Goal: Participate in discussion: Engage in conversation with other users on a specific topic

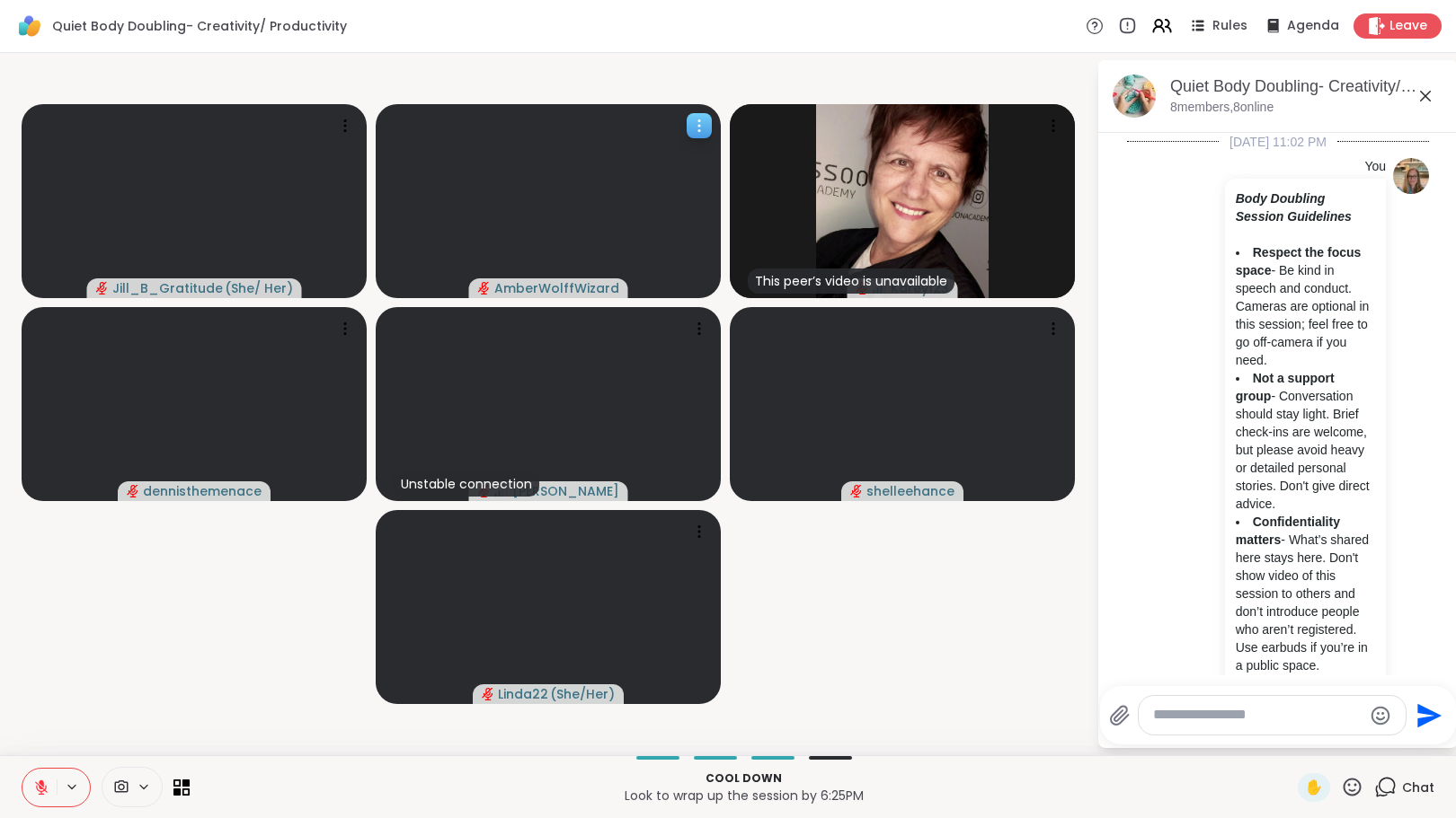
scroll to position [1425, 0]
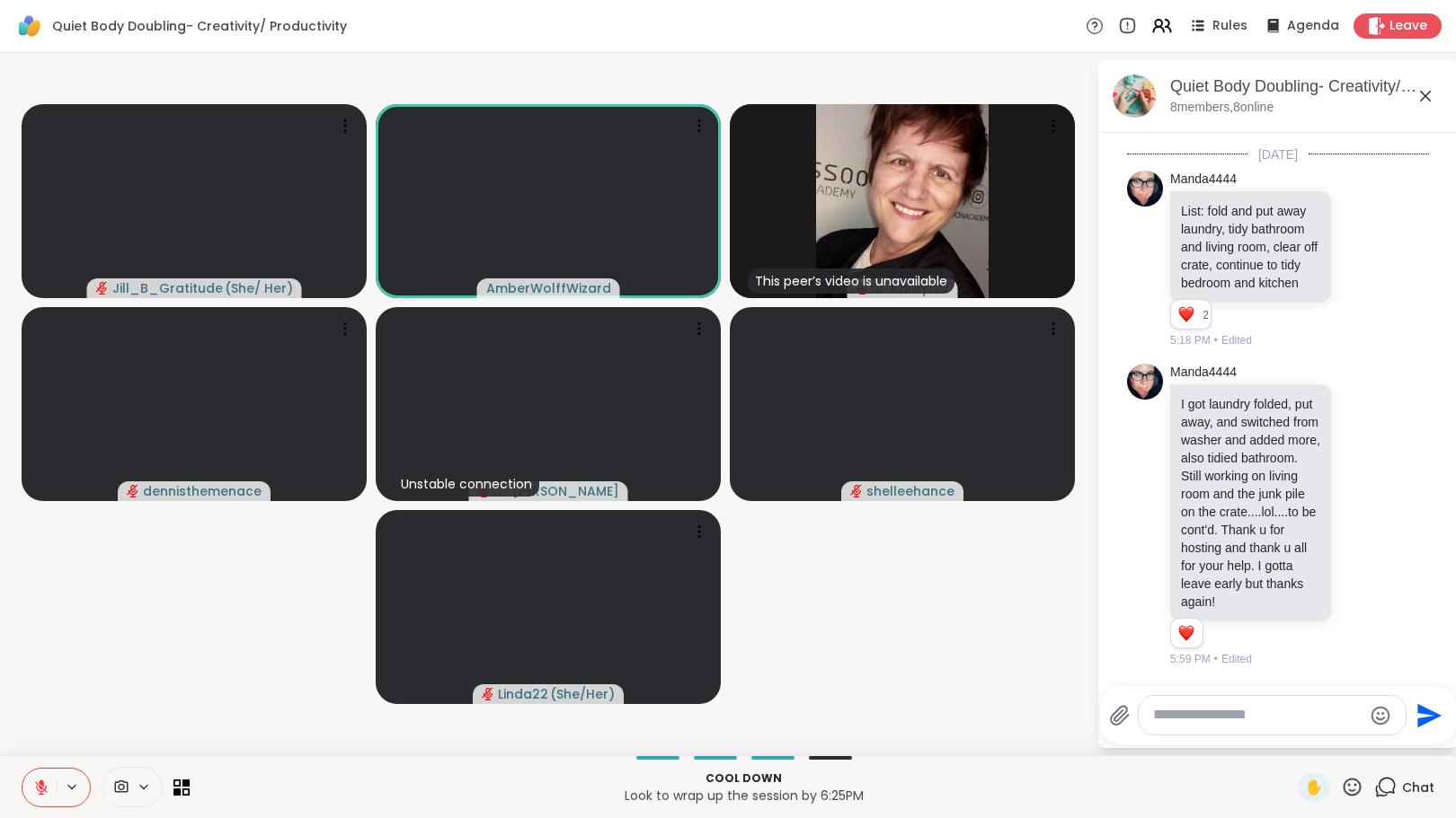
click at [44, 781] on icon at bounding box center [41, 787] width 16 height 16
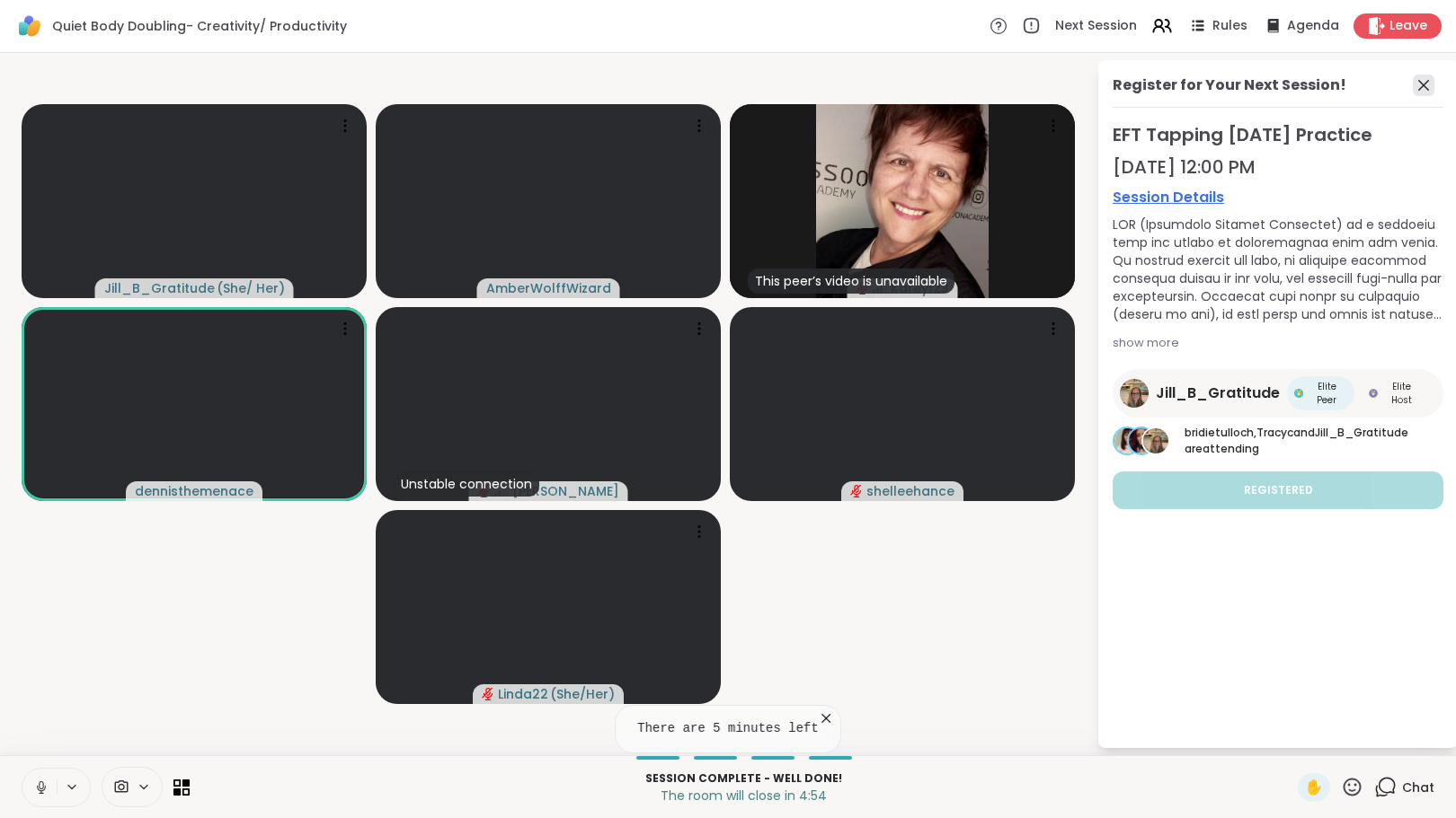
click at [1423, 87] on icon at bounding box center [1423, 84] width 21 height 21
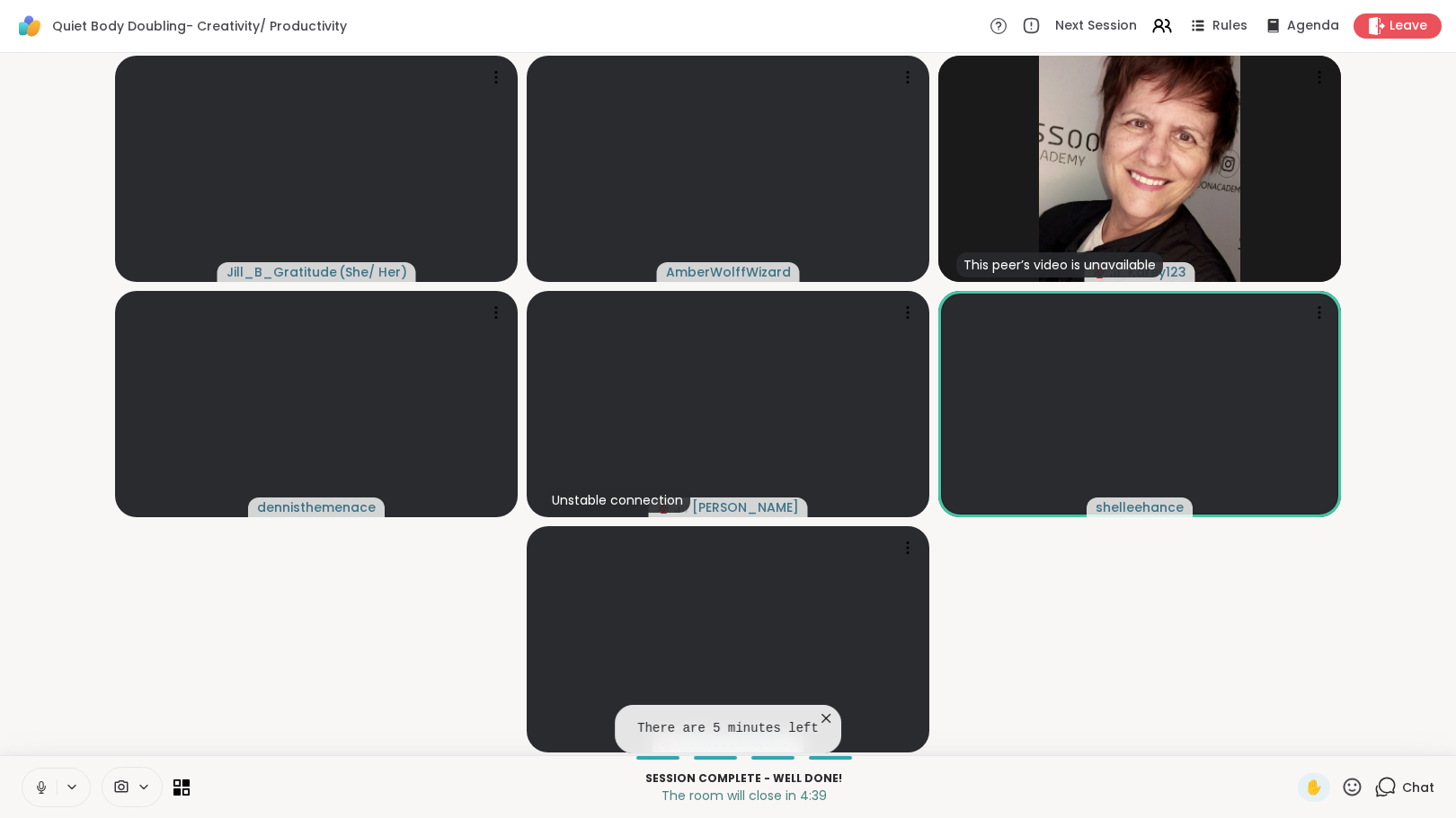
click at [818, 719] on icon at bounding box center [825, 718] width 18 height 18
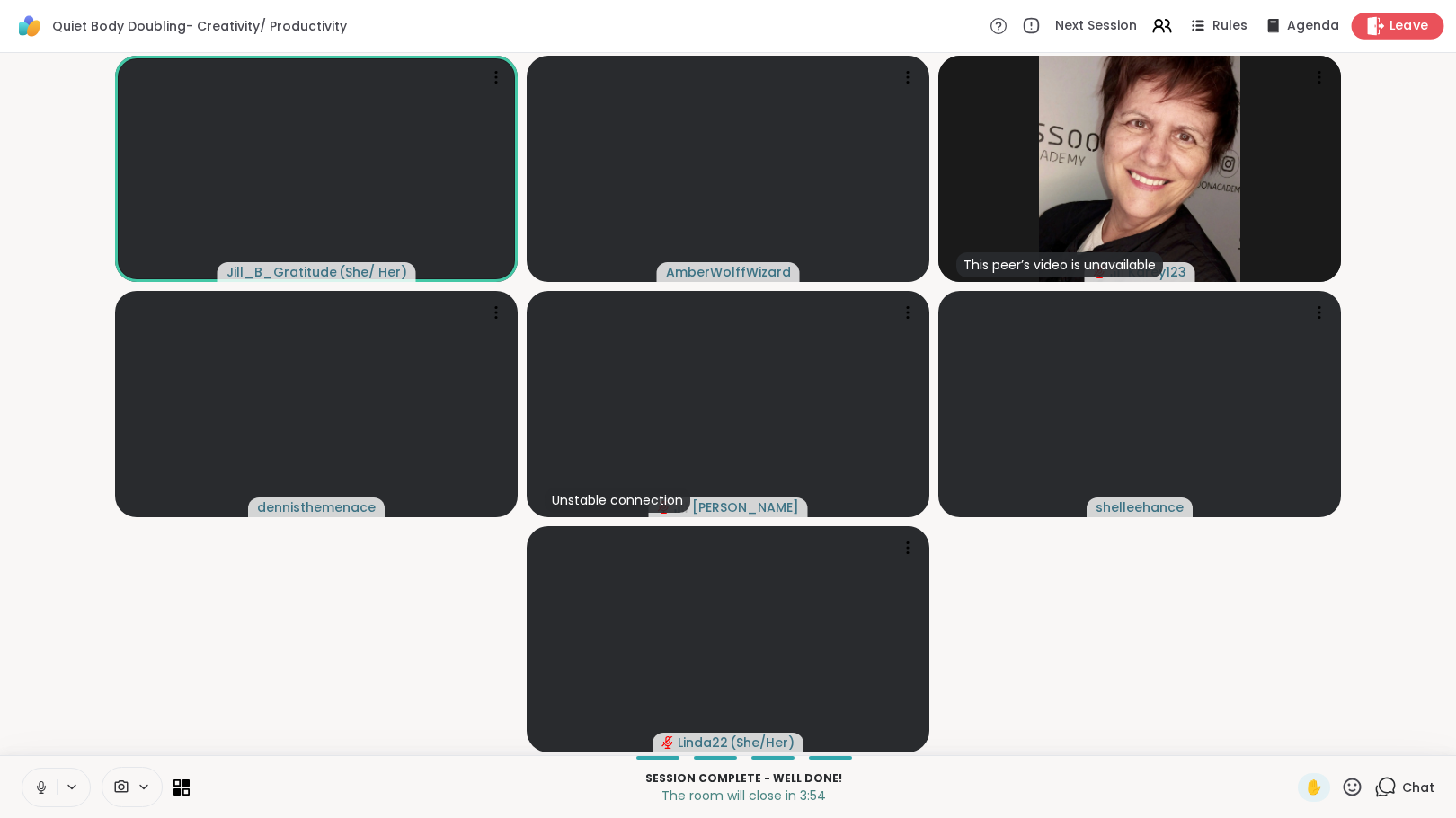
click at [1368, 26] on icon at bounding box center [1376, 25] width 17 height 19
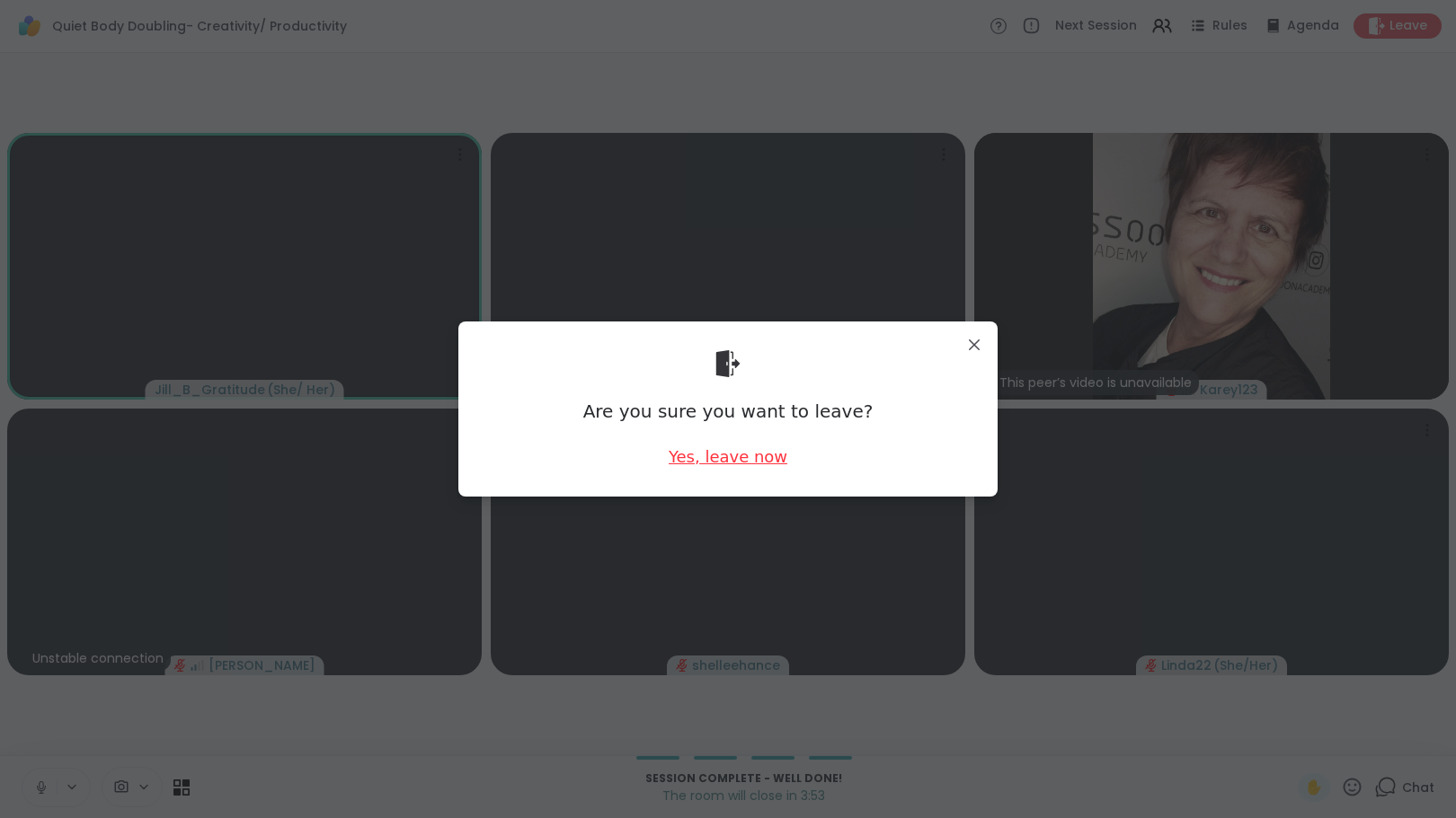
click at [721, 448] on div "Yes, leave now" at bounding box center [728, 456] width 119 height 22
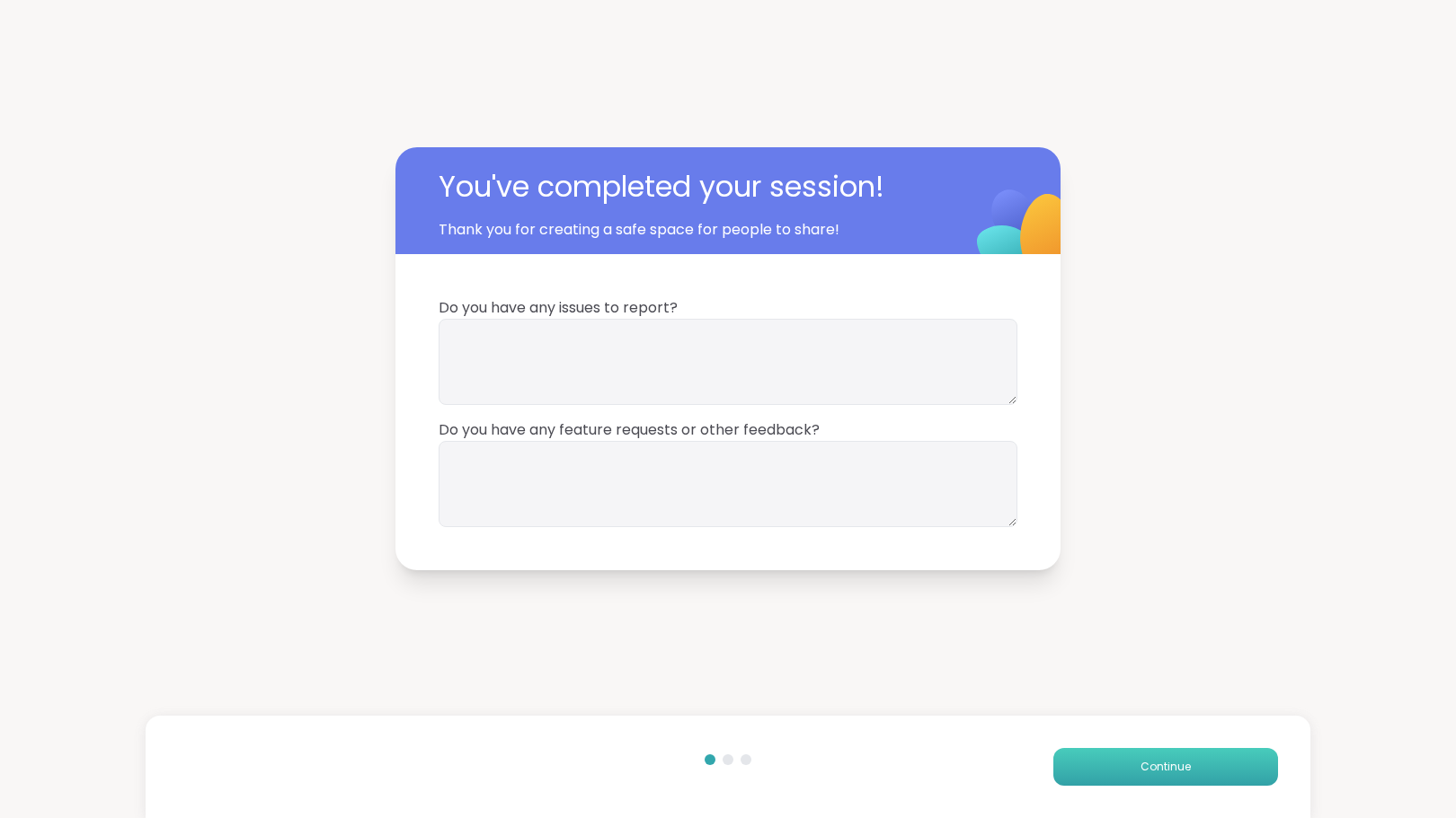
click at [1141, 754] on button "Continue" at bounding box center [1166, 767] width 225 height 38
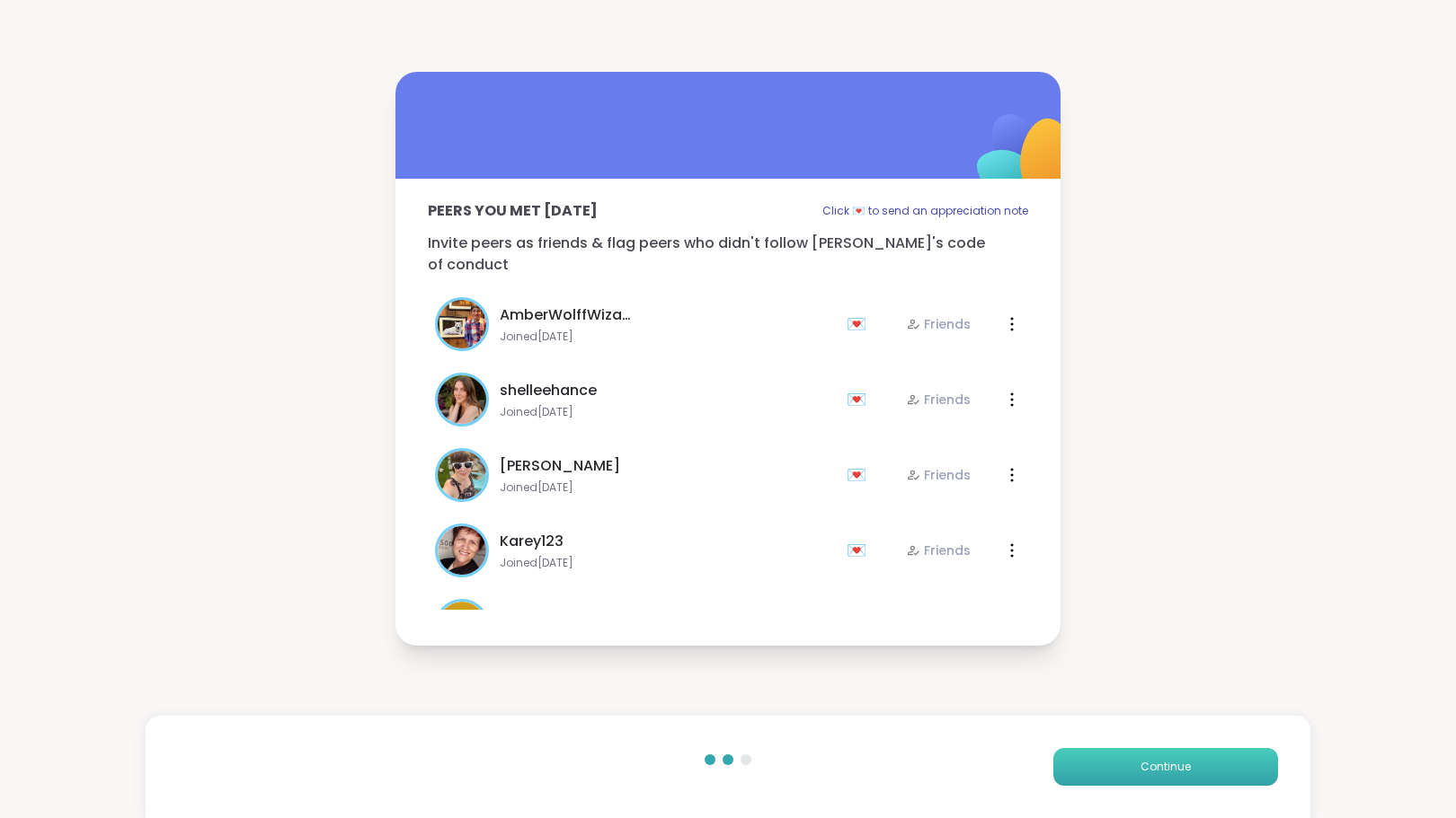
click at [1140, 761] on span "Continue" at bounding box center [1166, 766] width 50 height 16
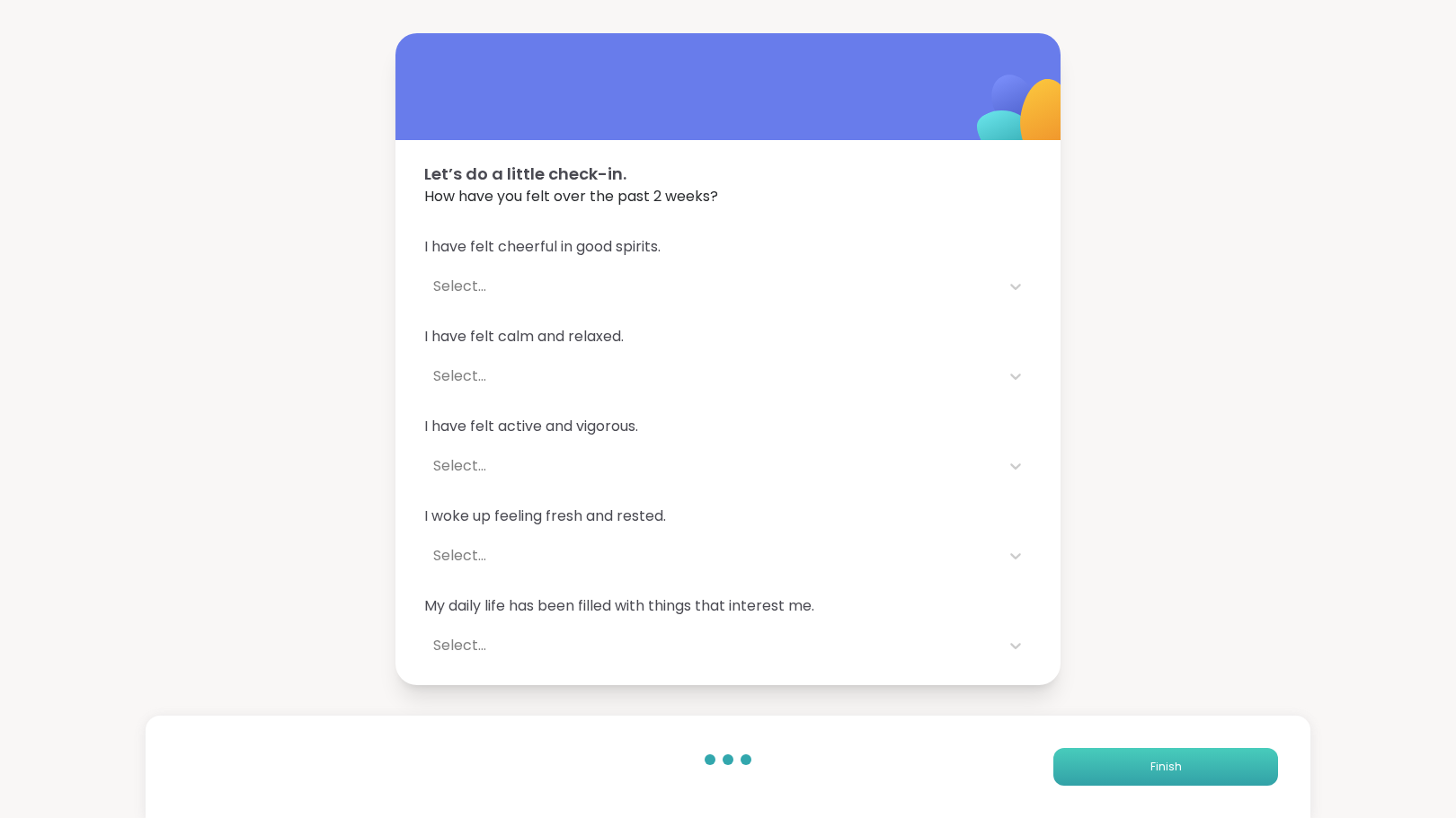
click at [1151, 761] on span "Finish" at bounding box center [1166, 766] width 32 height 16
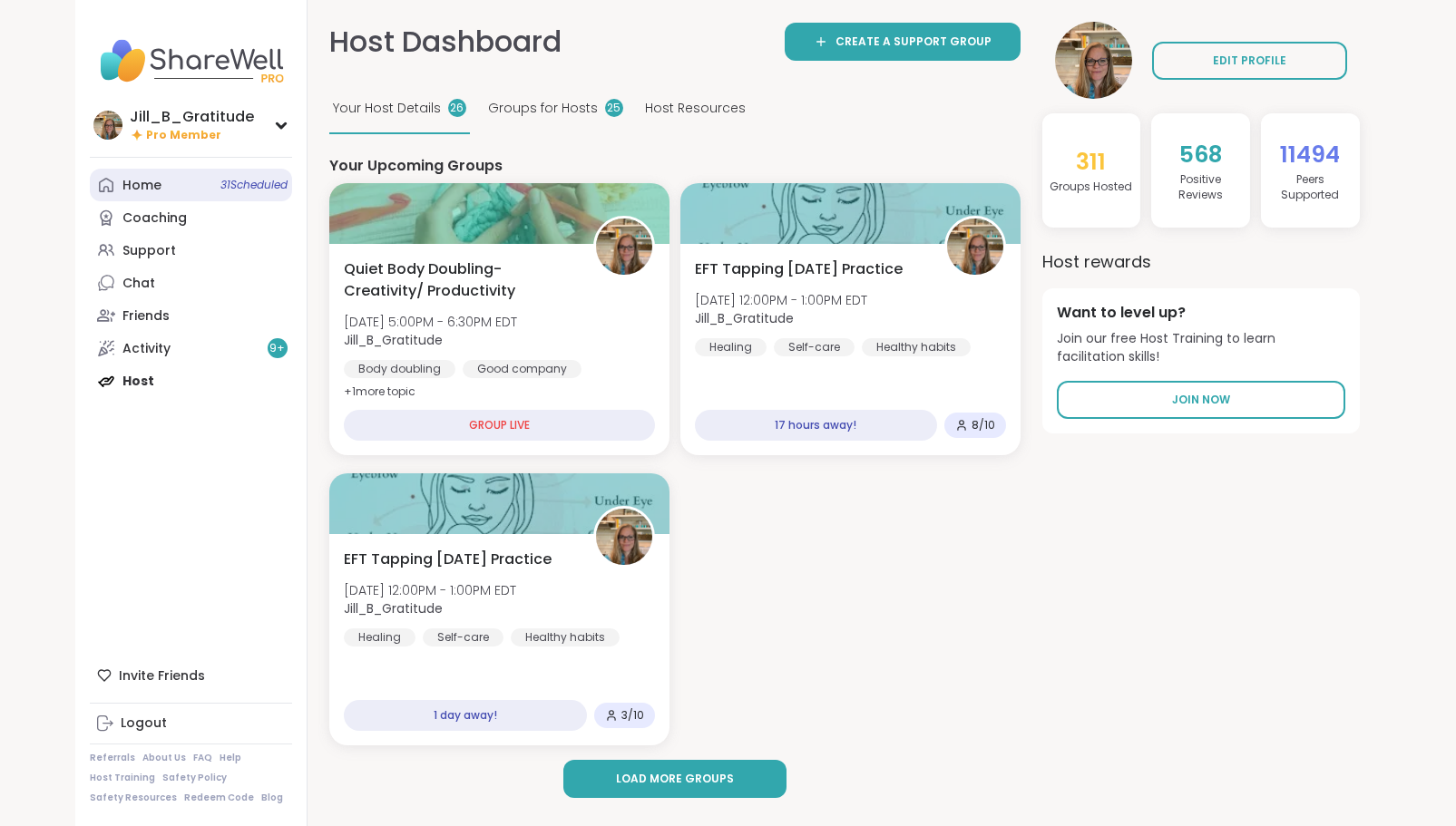
click at [154, 188] on div "Home 31 Scheduled" at bounding box center [142, 185] width 39 height 18
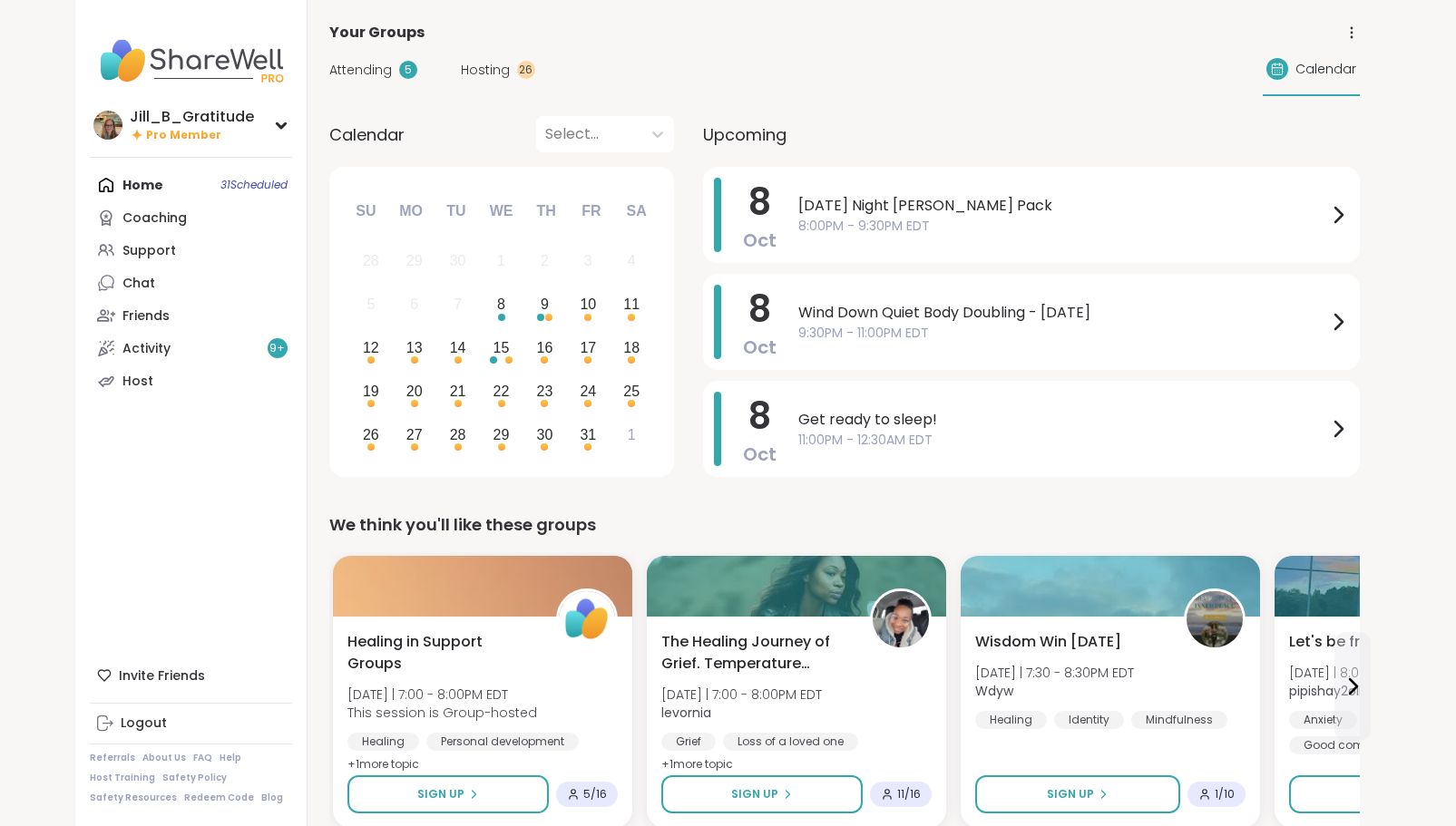
click at [383, 66] on span "Attending" at bounding box center [361, 70] width 63 height 19
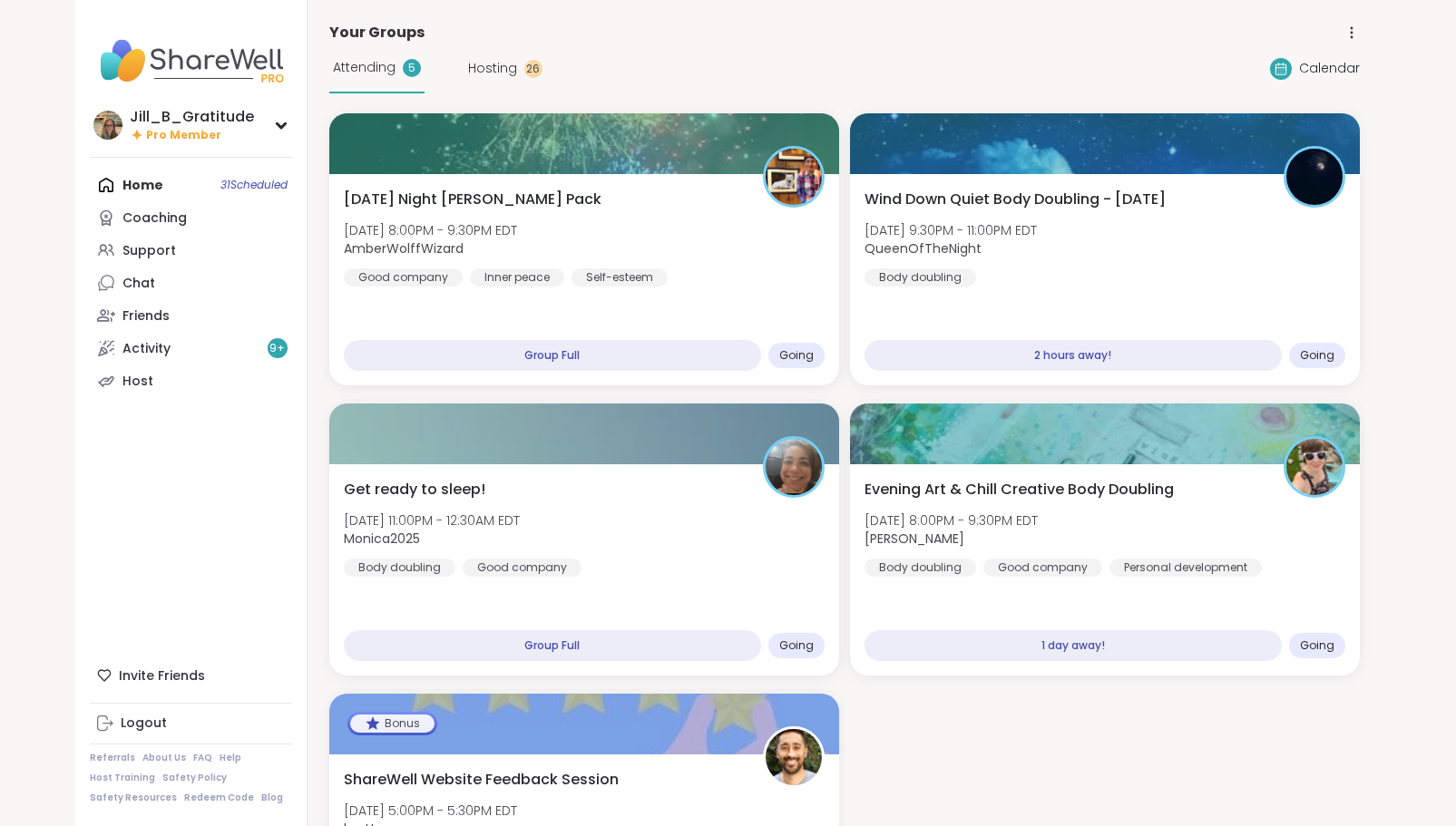
click at [140, 184] on div "Home 31 Scheduled Coaching Support Chat Friends Activity 9 + Host" at bounding box center [191, 283] width 202 height 229
click at [138, 215] on div "Coaching" at bounding box center [155, 218] width 65 height 18
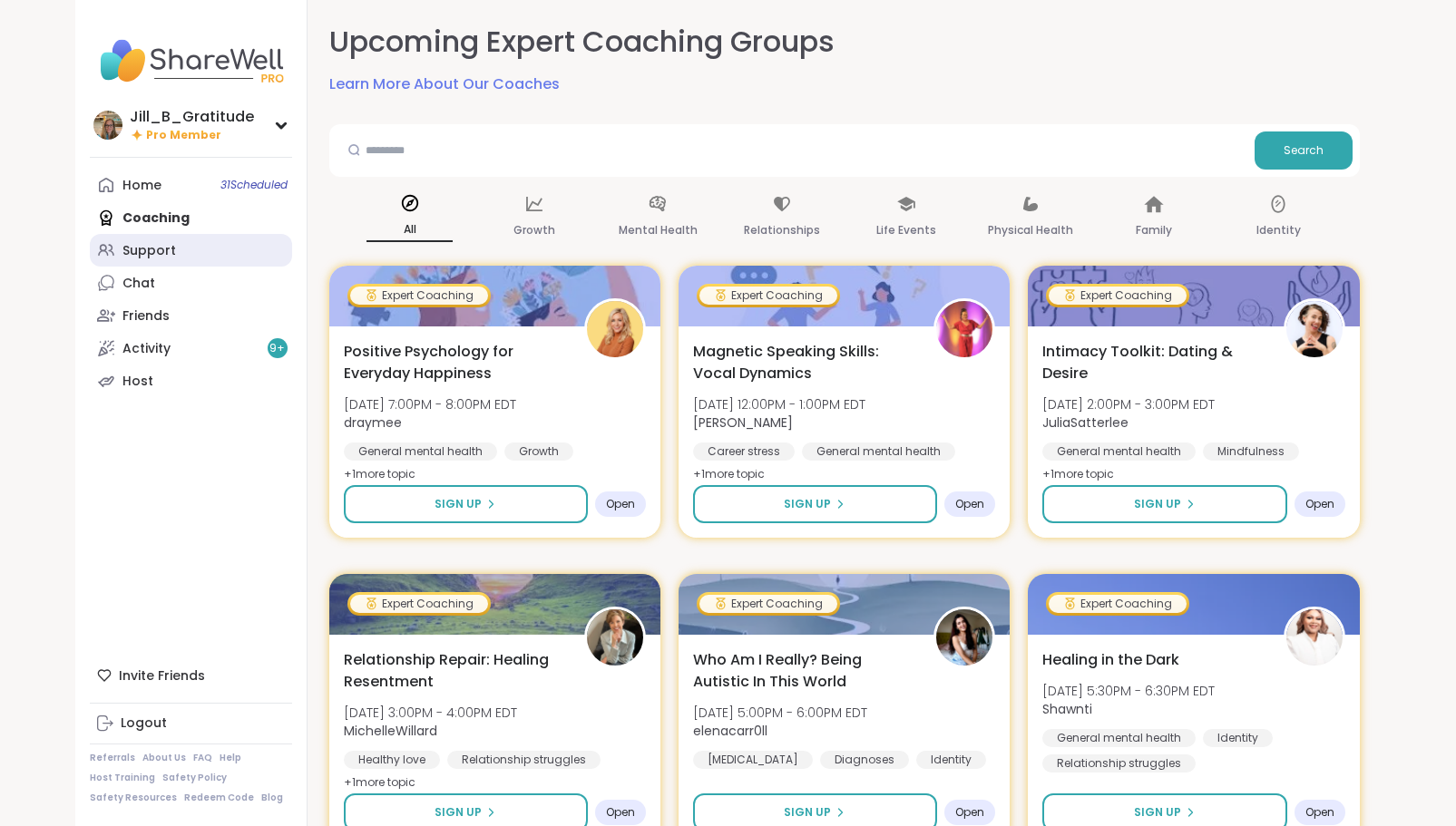
click at [144, 246] on div "Support" at bounding box center [149, 251] width 53 height 18
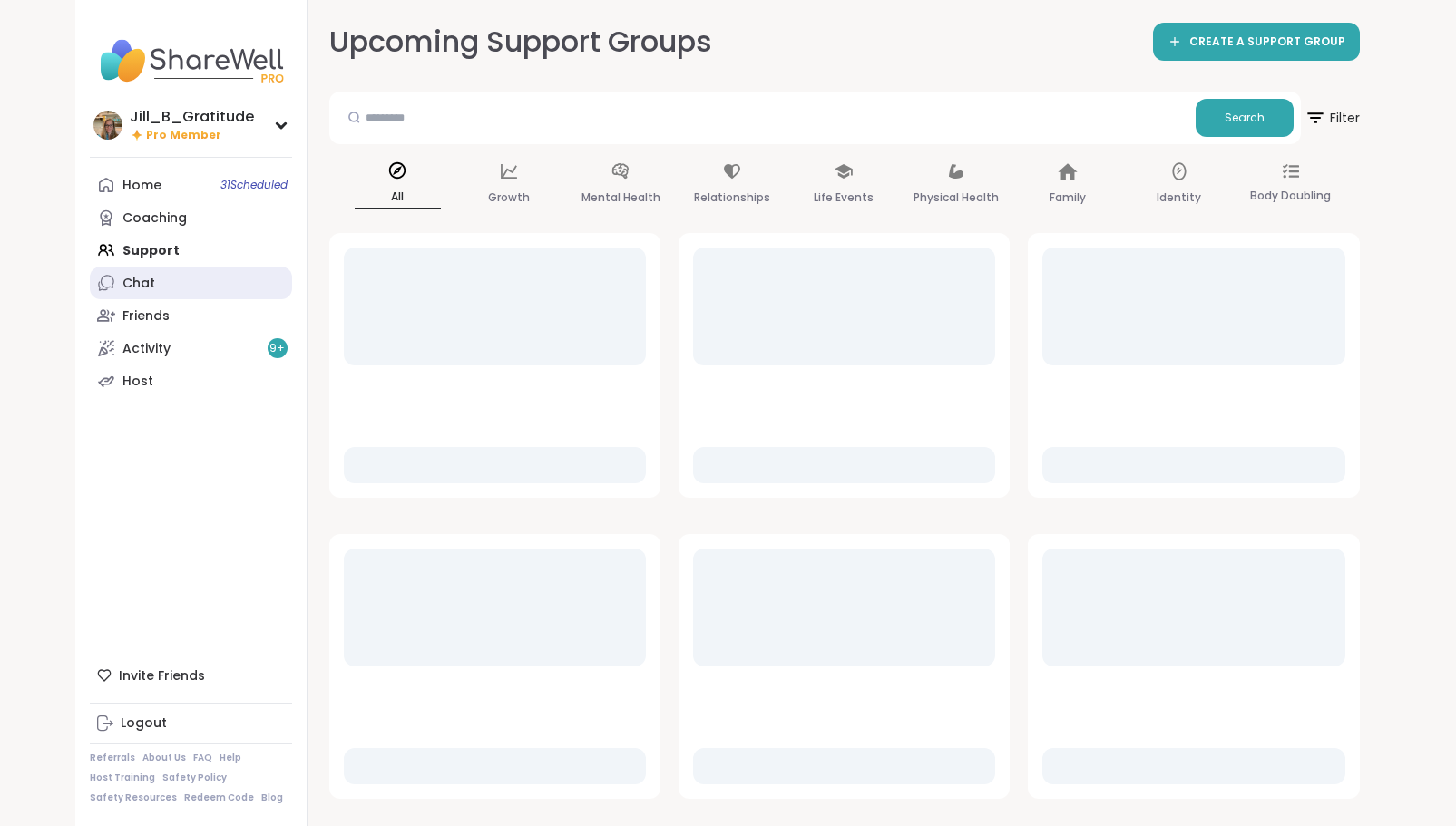
click at [145, 283] on div "Chat" at bounding box center [139, 283] width 33 height 18
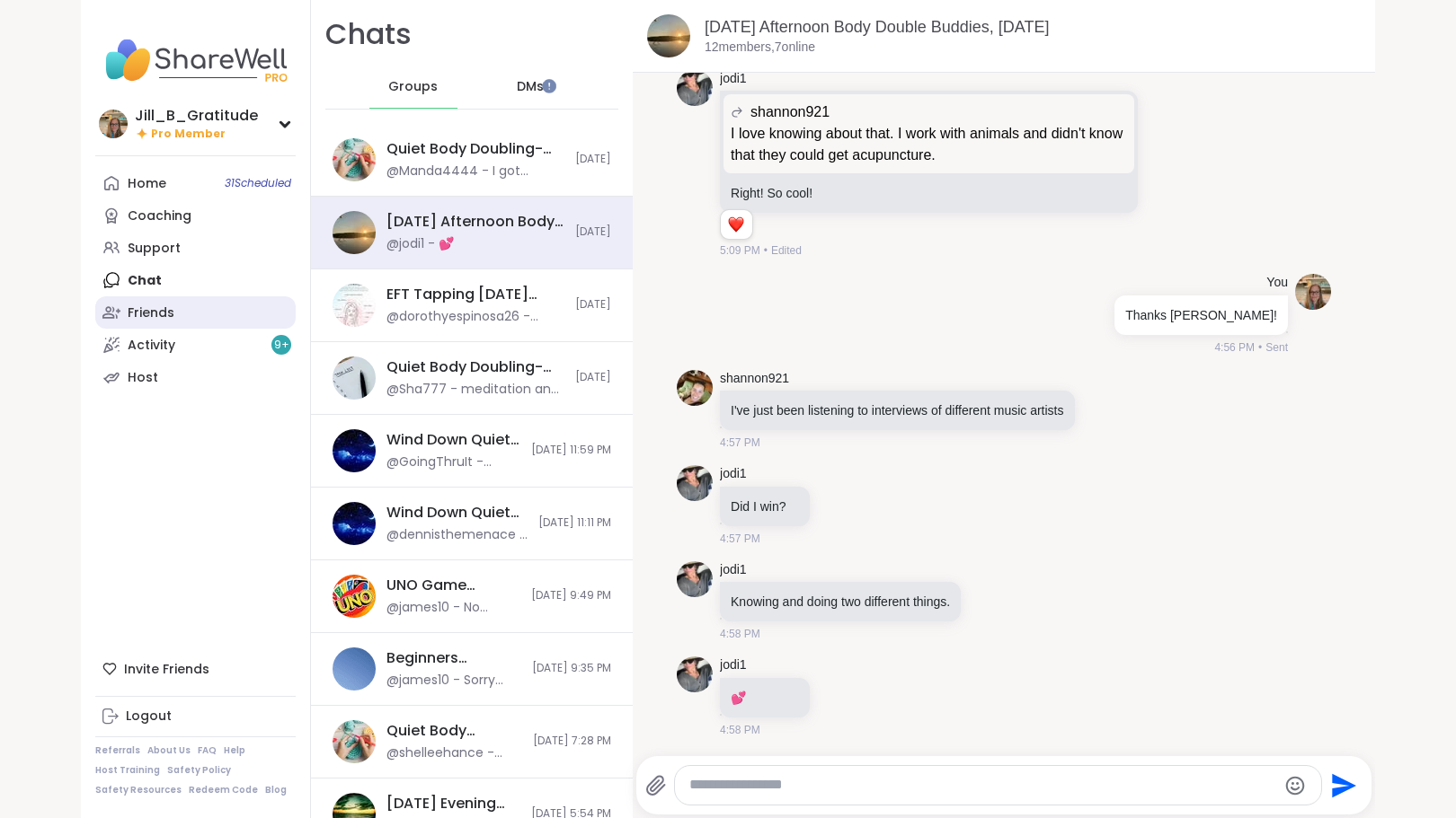
click at [142, 313] on div "Friends" at bounding box center [151, 313] width 46 height 18
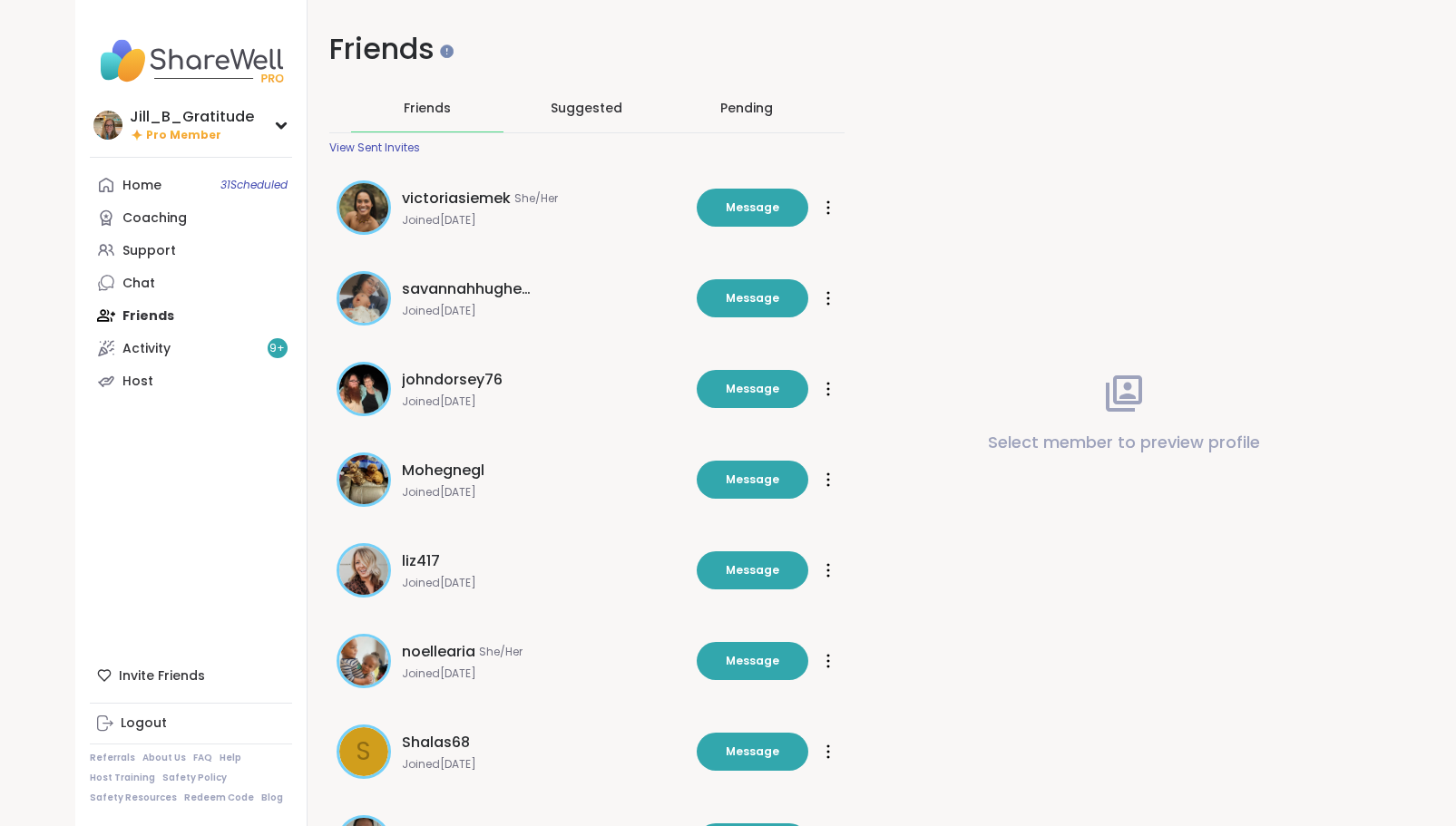
click at [739, 108] on div "Pending" at bounding box center [747, 108] width 52 height 18
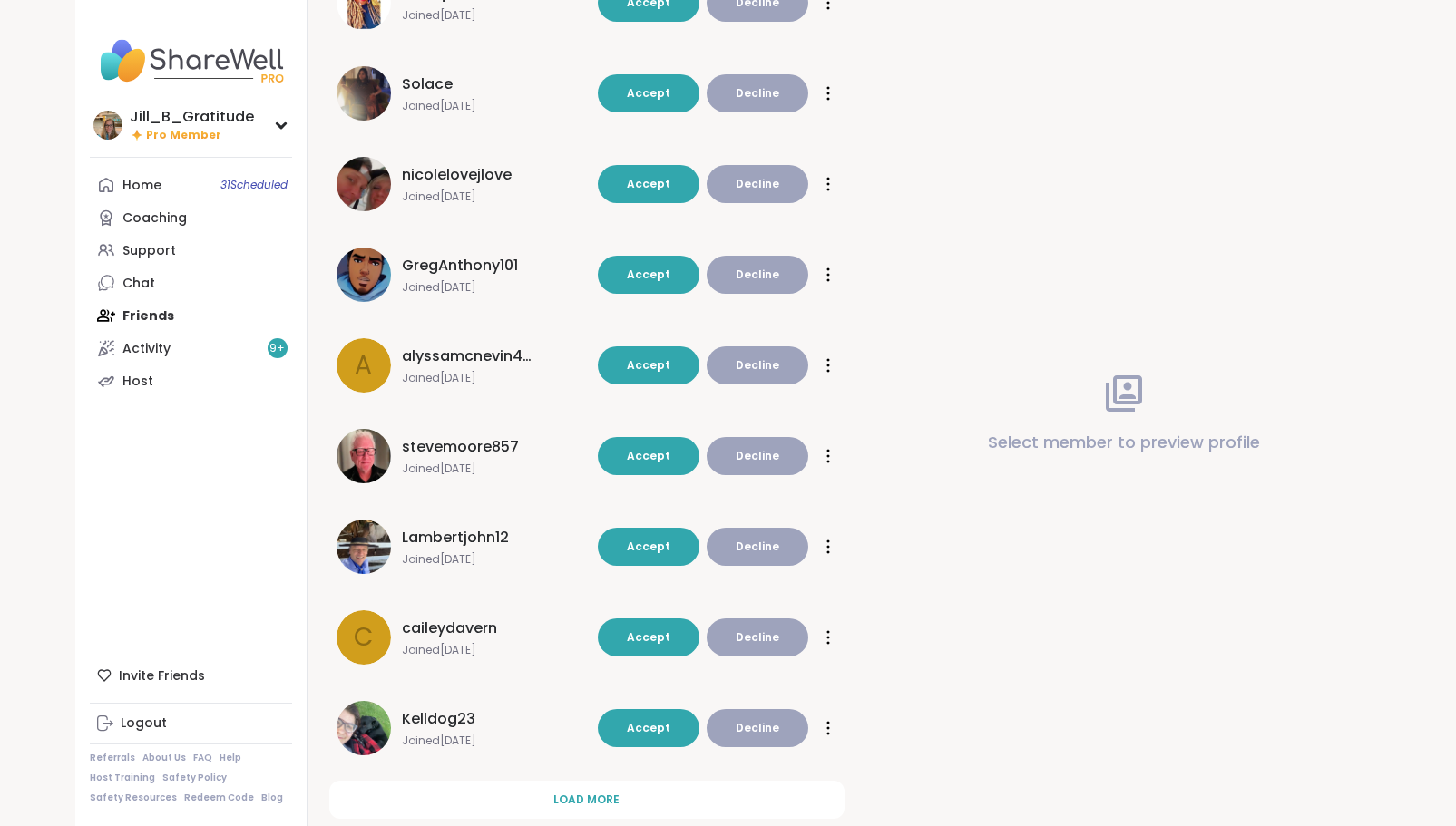
scroll to position [339, 0]
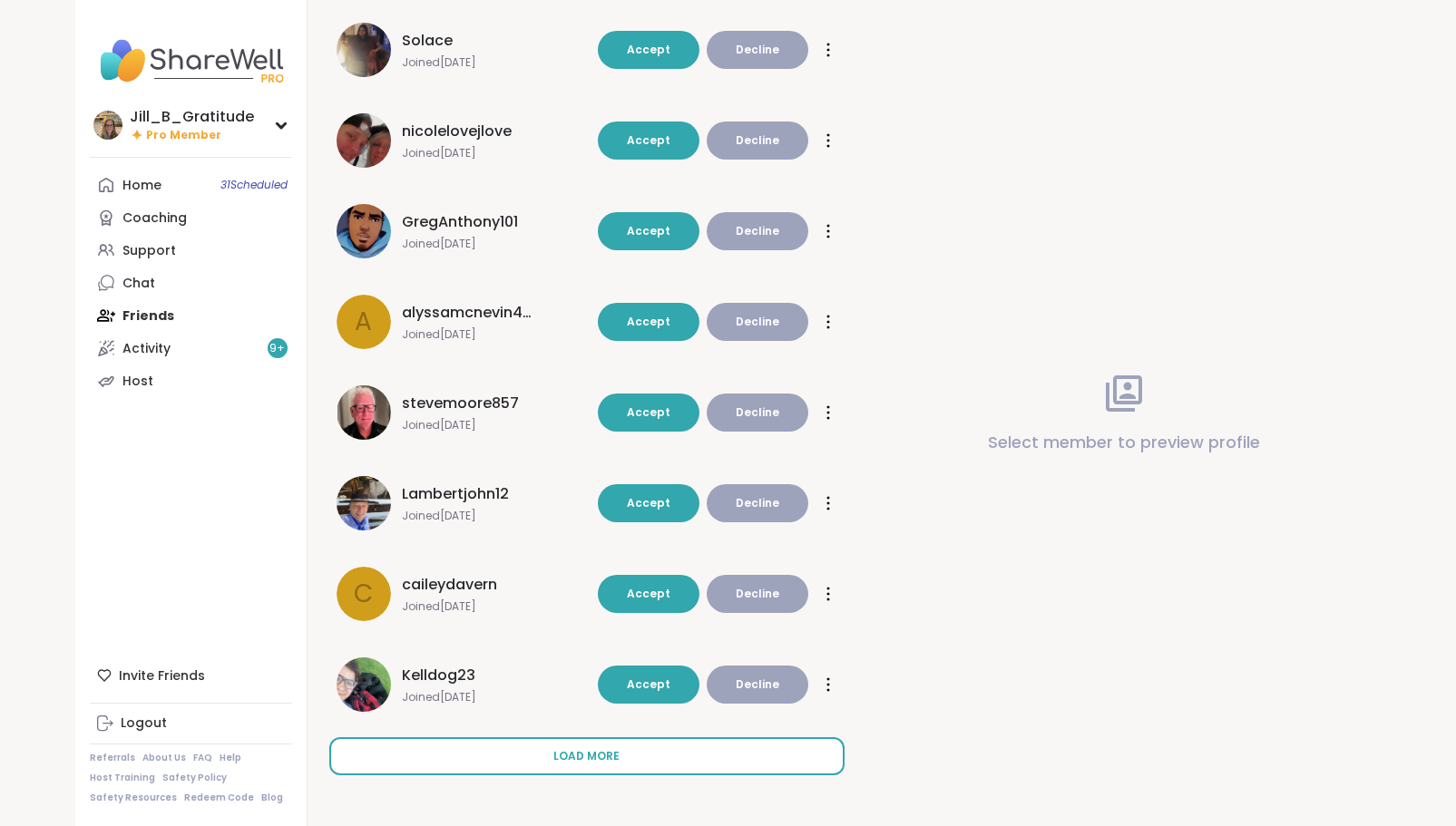
click at [609, 754] on span "Load more" at bounding box center [587, 756] width 67 height 16
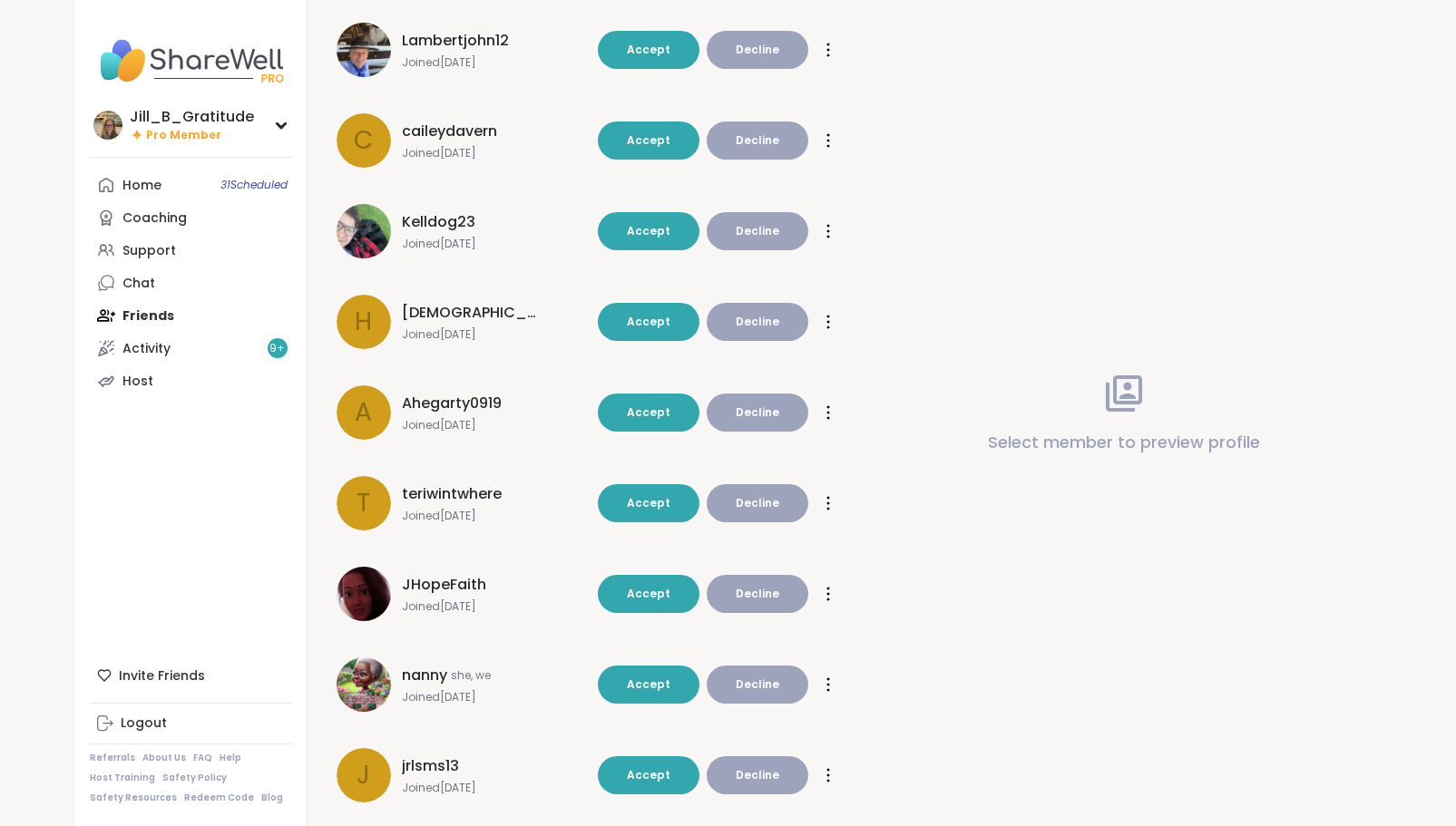
scroll to position [831, 0]
